Goal: Understand process/instructions: Learn about a topic

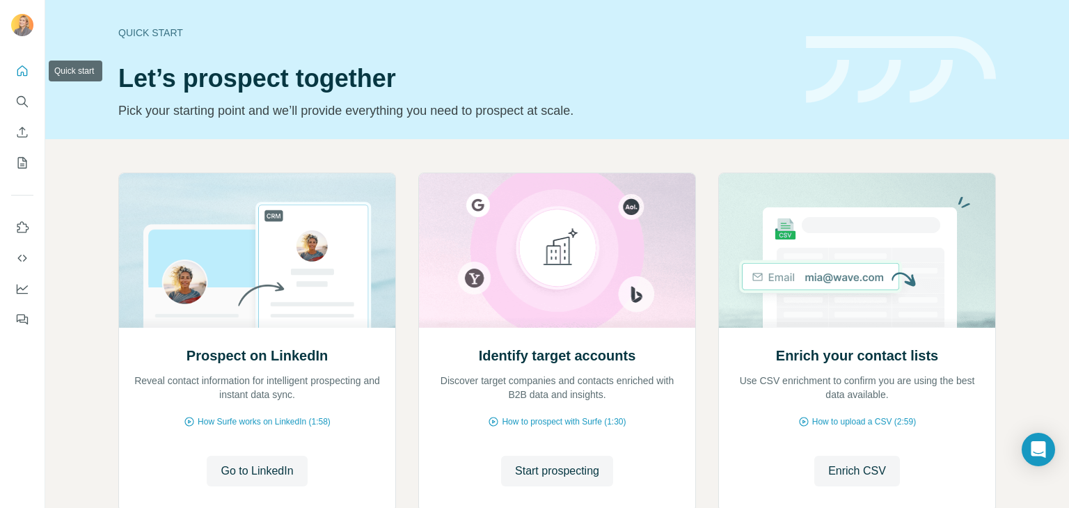
click at [29, 73] on icon "Quick start" at bounding box center [22, 71] width 14 height 14
click at [25, 226] on icon "Use Surfe on LinkedIn" at bounding box center [22, 228] width 14 height 14
click at [26, 74] on icon "Quick start" at bounding box center [22, 71] width 14 height 14
